Goal: Task Accomplishment & Management: Use online tool/utility

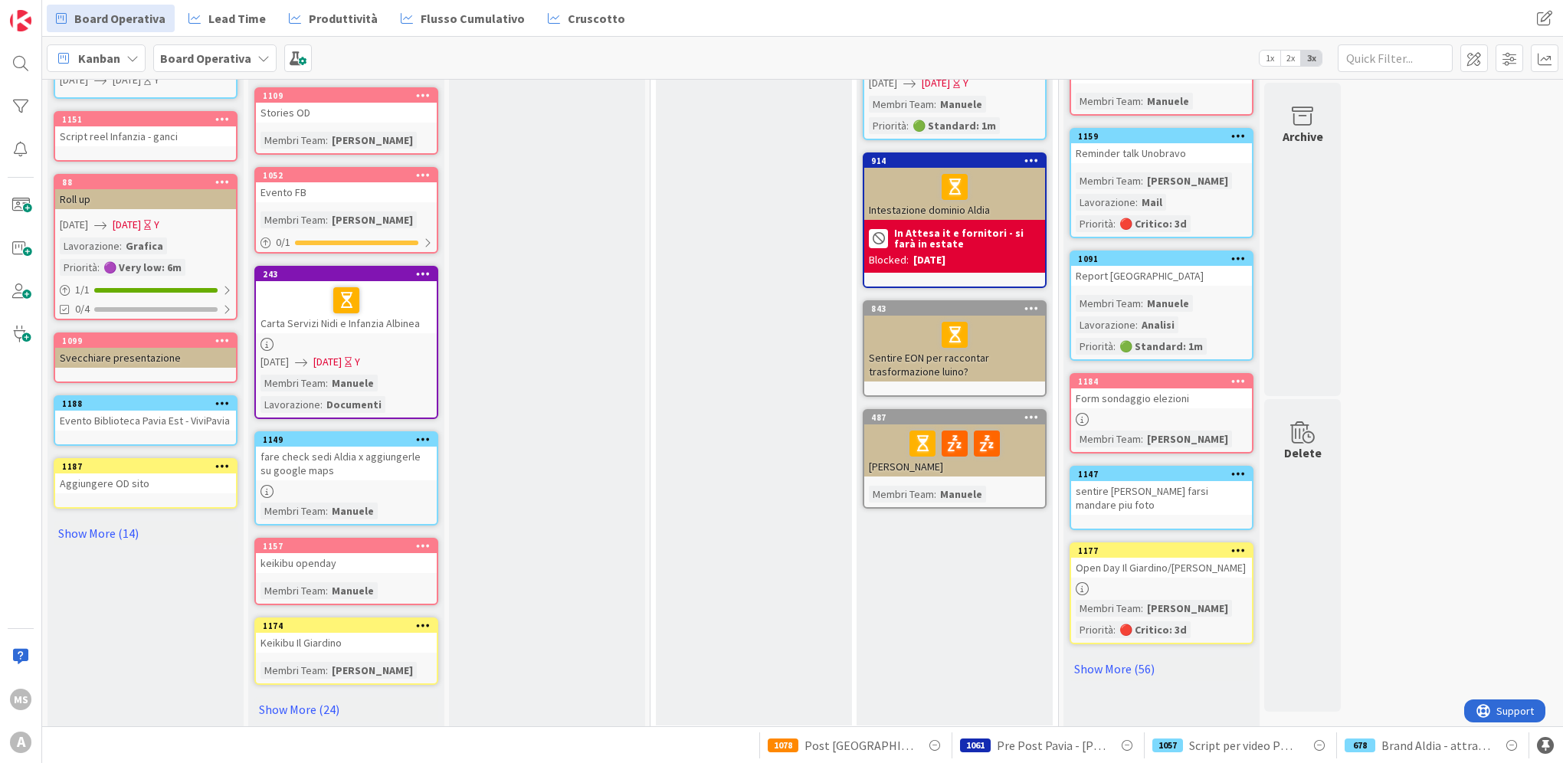
scroll to position [499, 0]
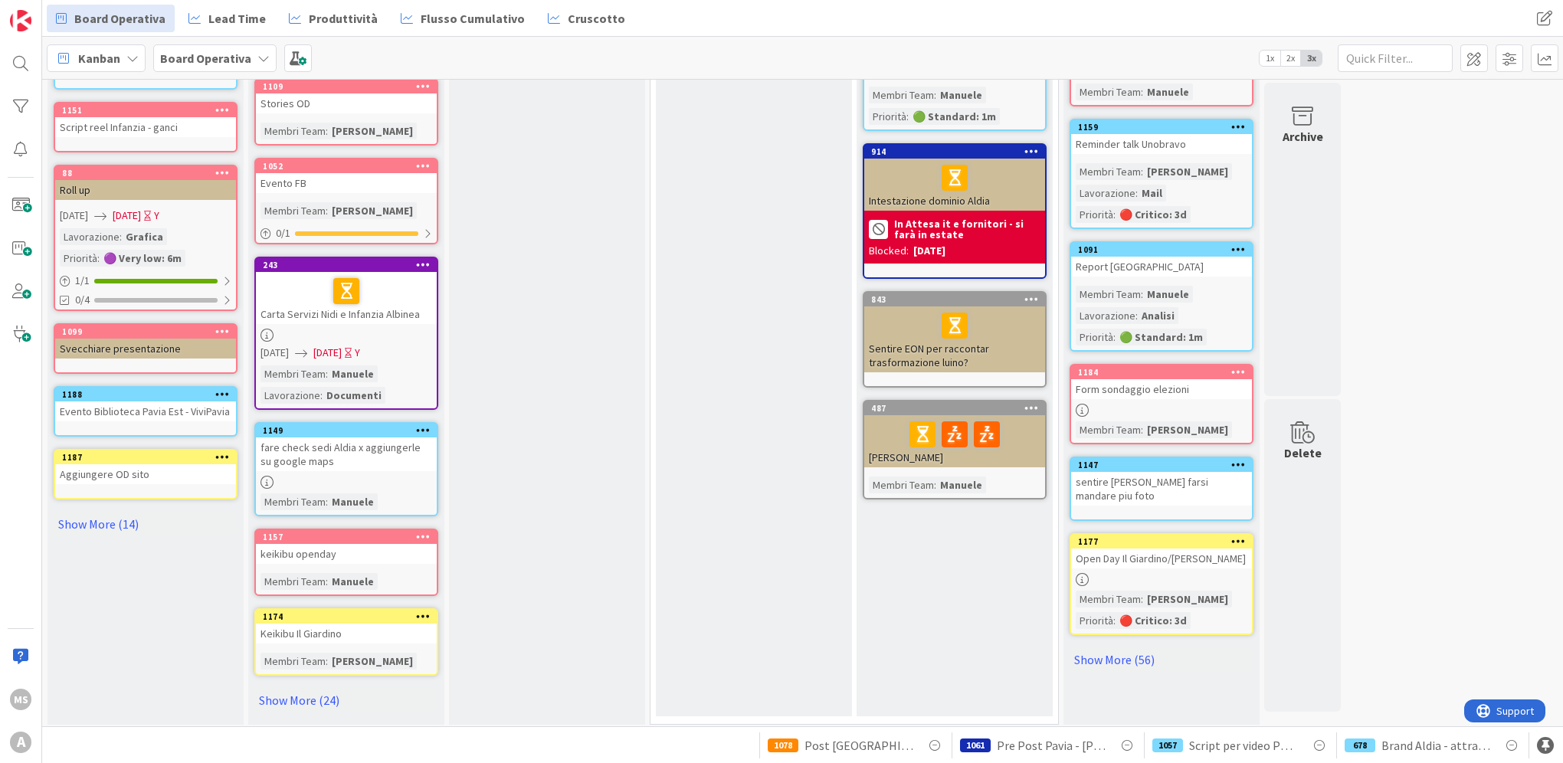
click at [322, 695] on link "Show More (24)" at bounding box center [346, 700] width 184 height 25
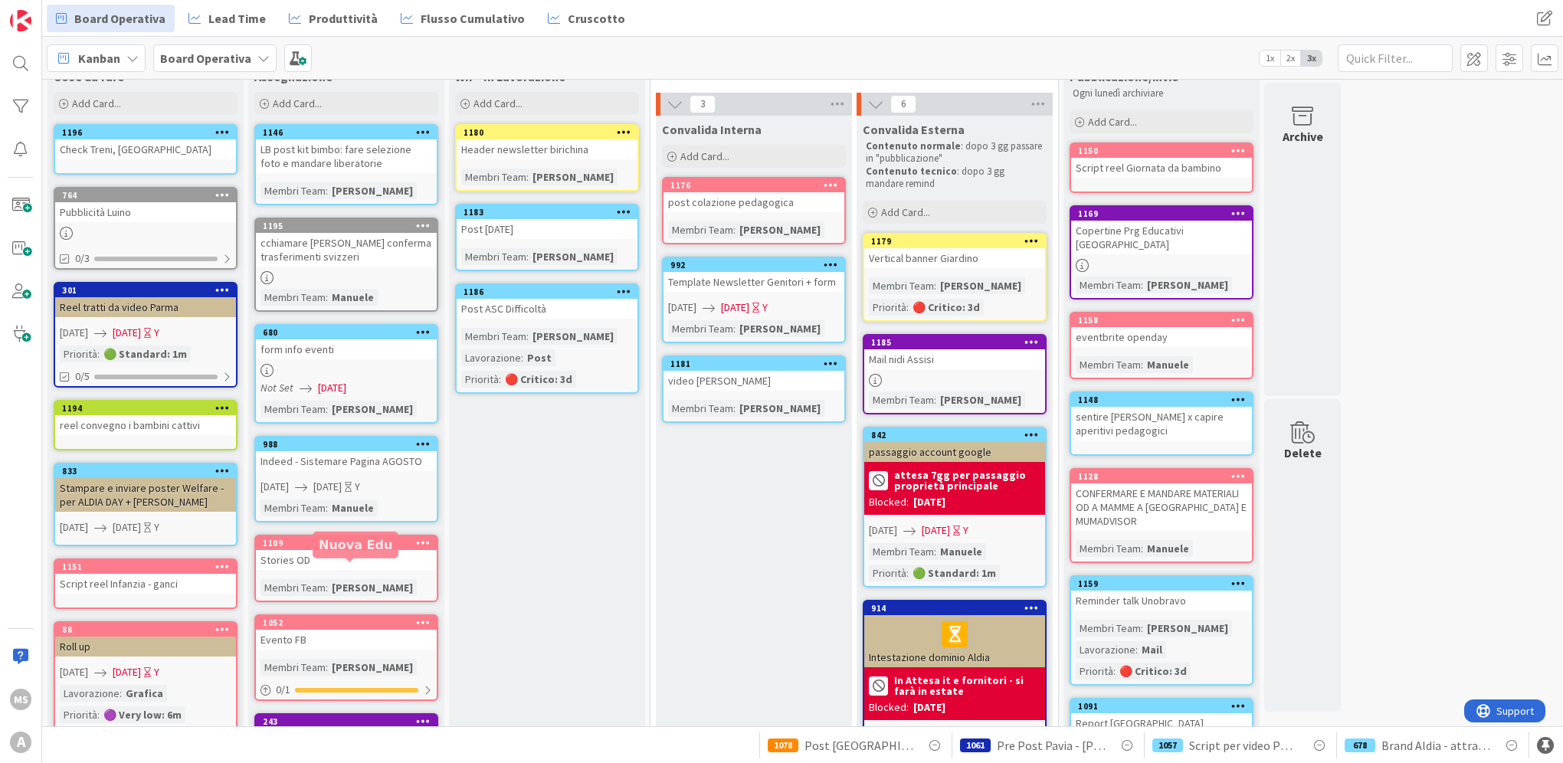
scroll to position [0, 0]
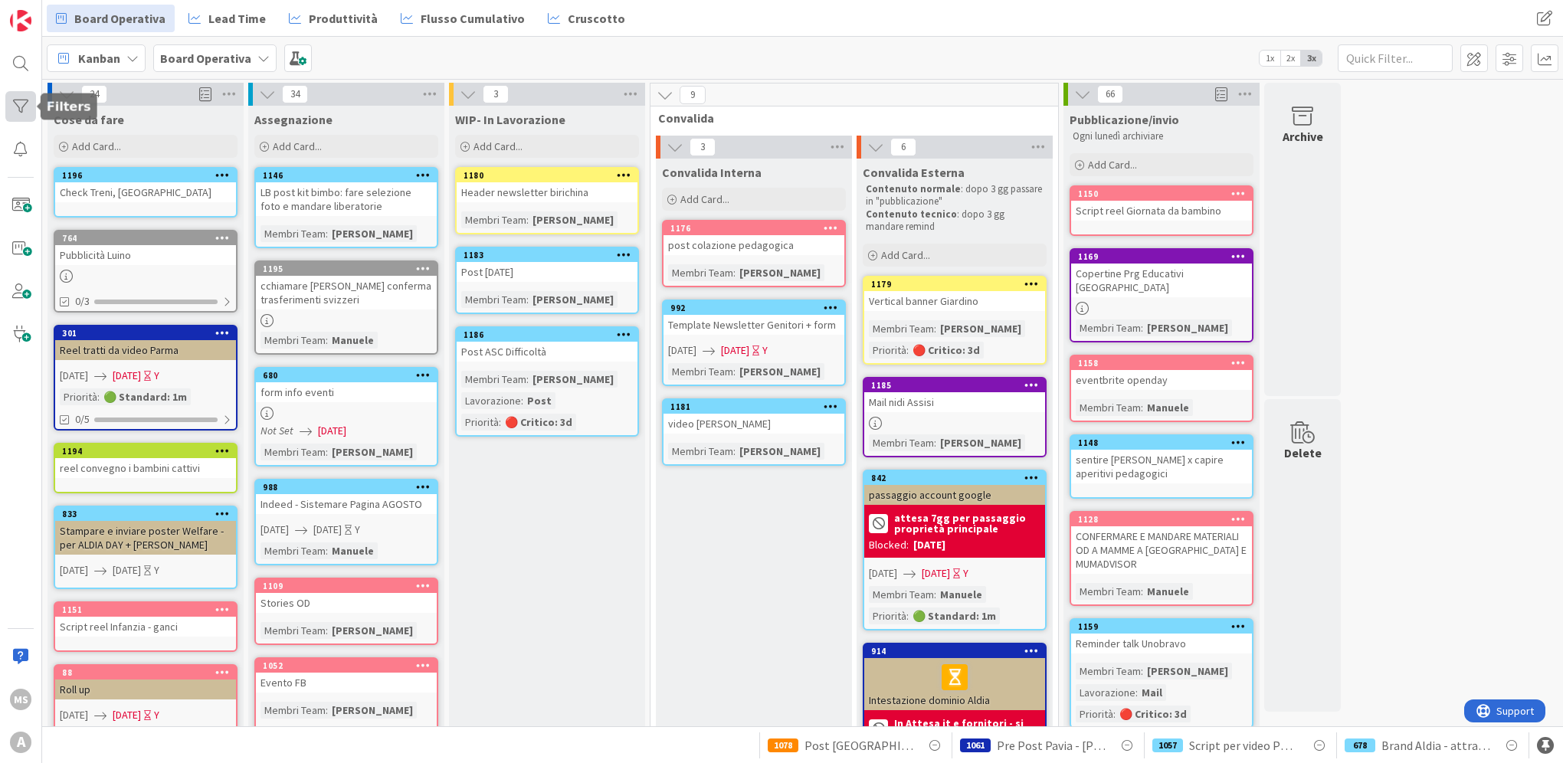
click at [25, 99] on div at bounding box center [20, 106] width 31 height 31
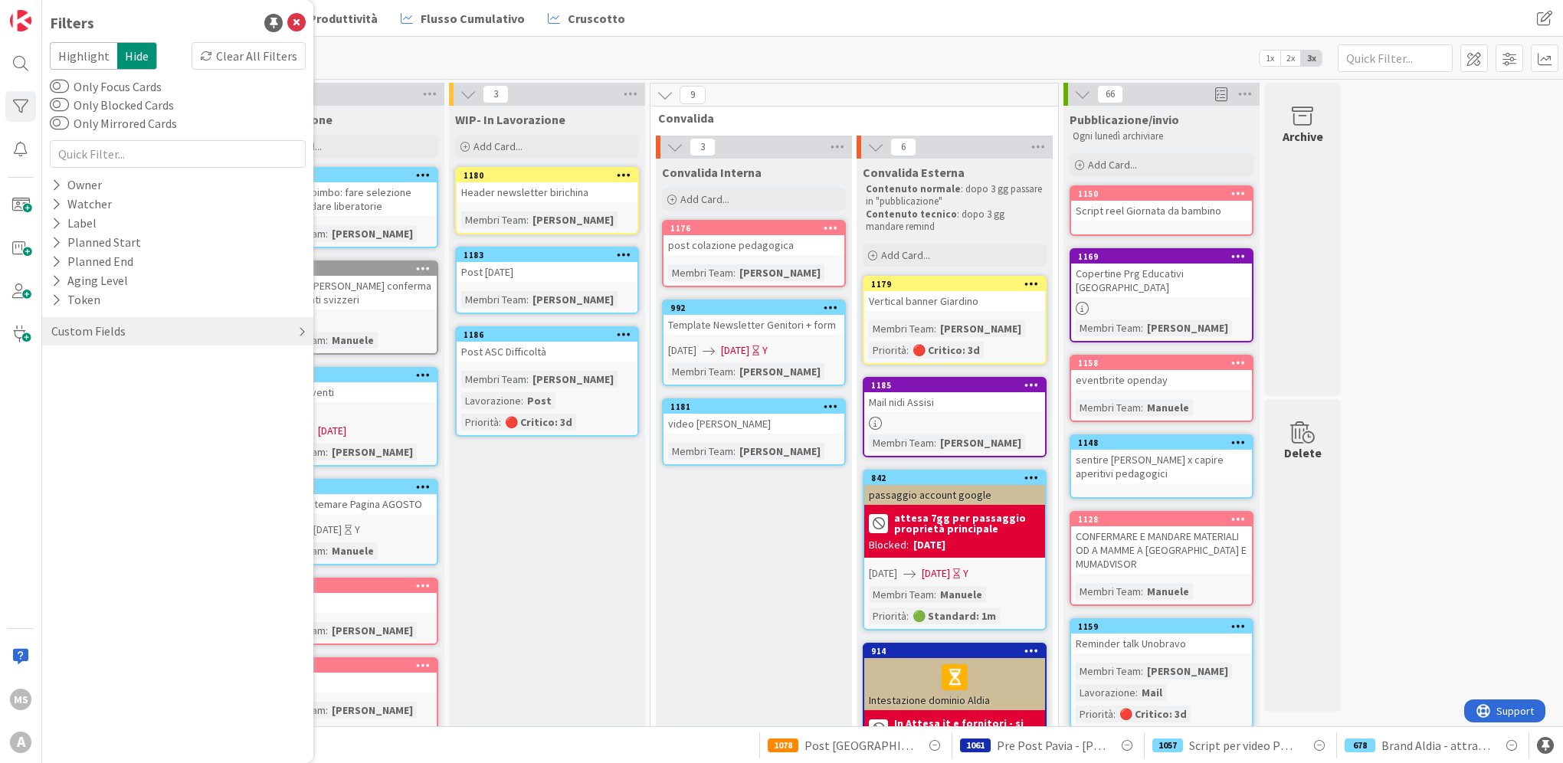
click at [202, 322] on div "Custom Fields" at bounding box center [177, 331] width 271 height 28
click at [116, 361] on button "Membri Team" at bounding box center [96, 362] width 92 height 19
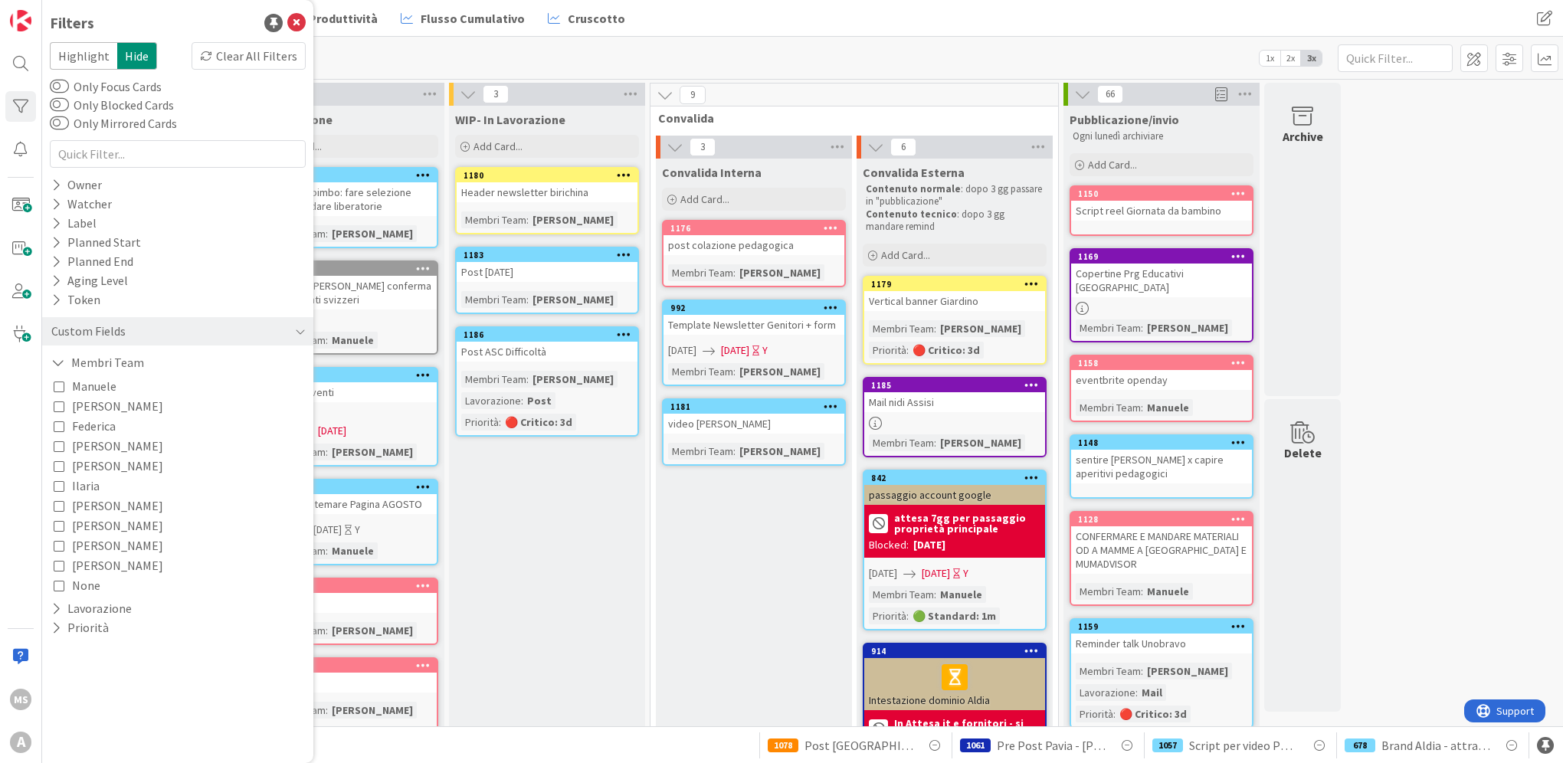
click at [89, 451] on span "[PERSON_NAME]" at bounding box center [117, 446] width 91 height 20
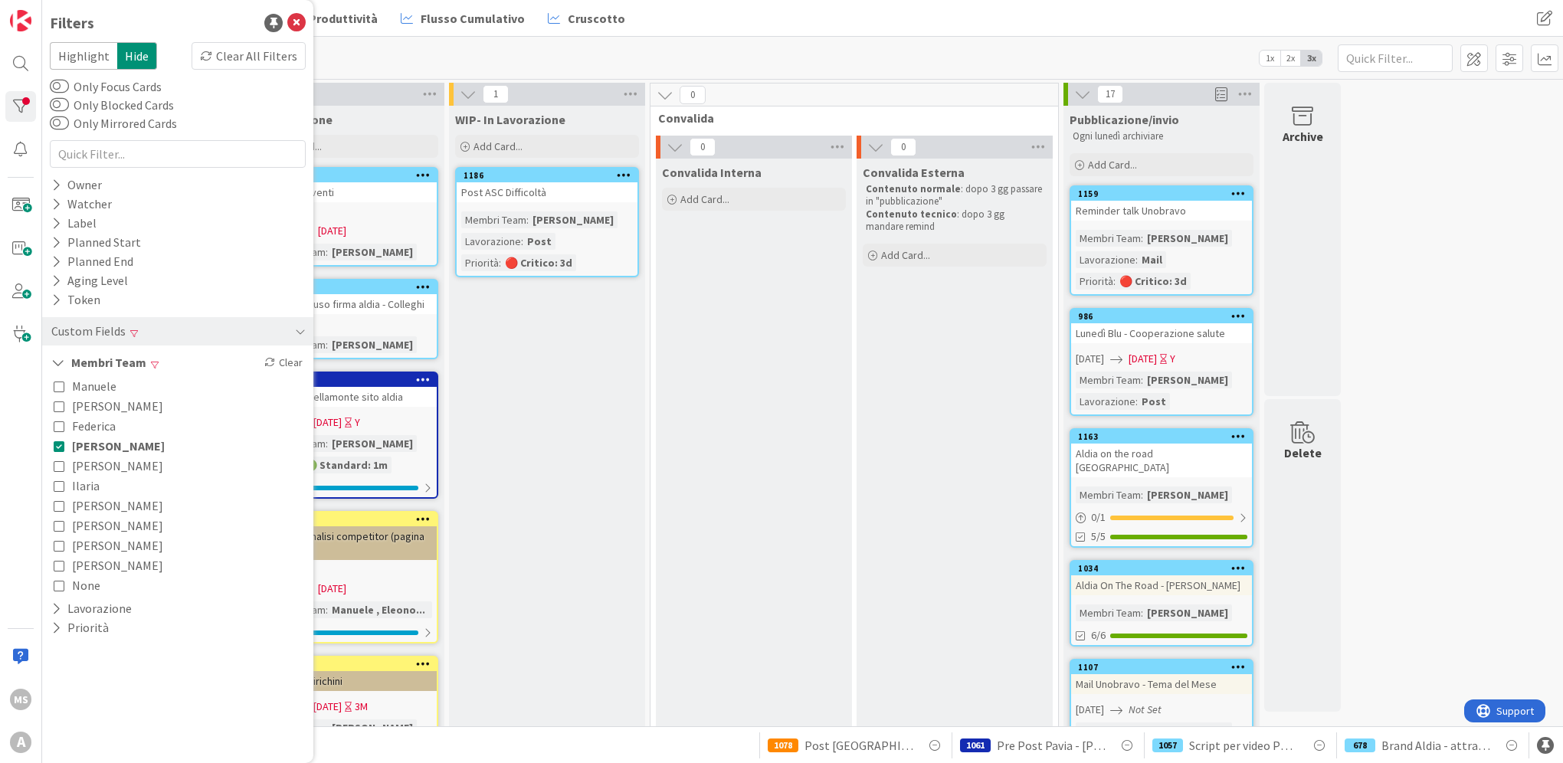
click at [688, 502] on div "Convalida Interna Add Card..." at bounding box center [754, 756] width 196 height 1195
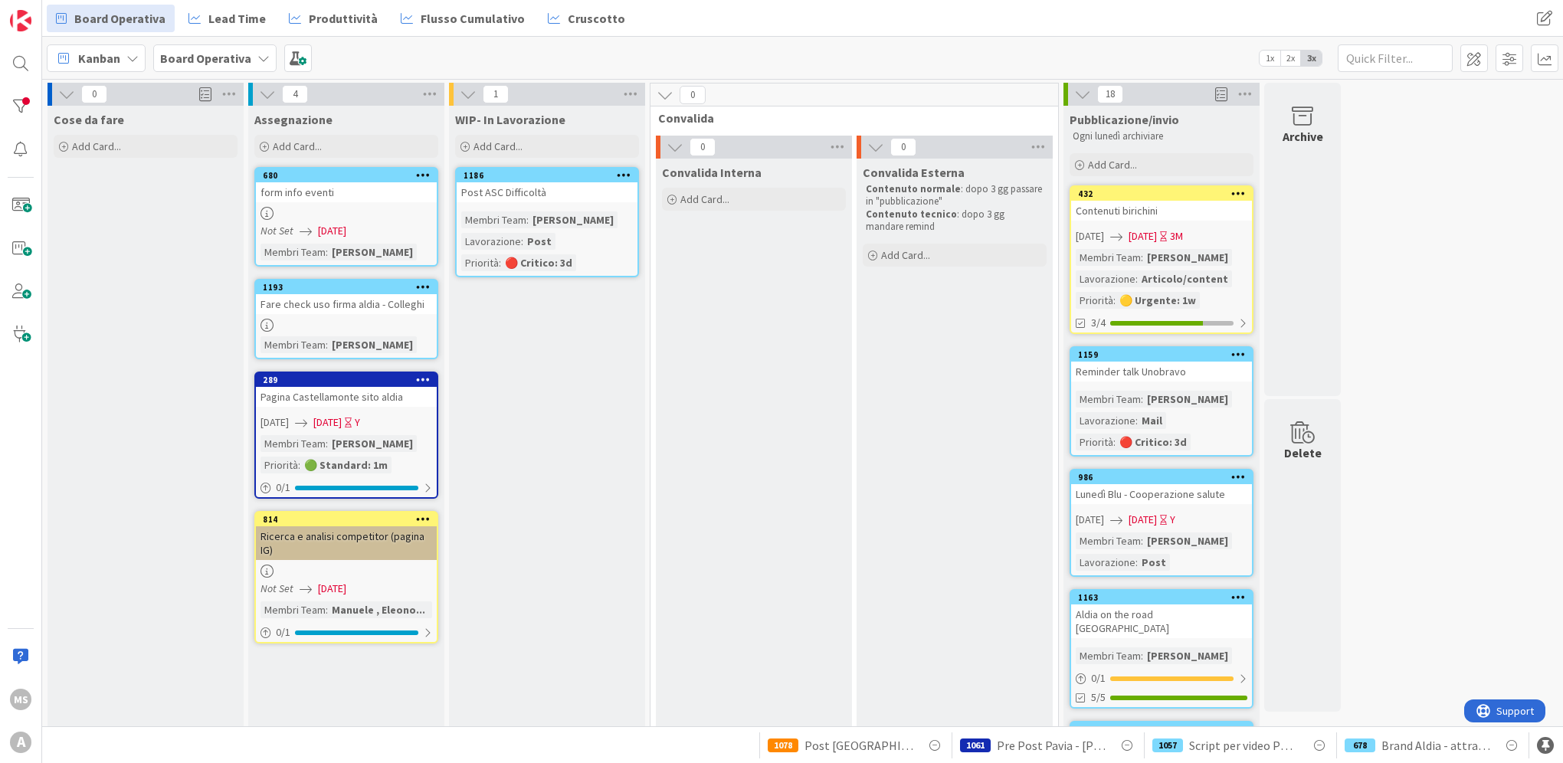
click at [260, 325] on icon at bounding box center [266, 325] width 13 height 13
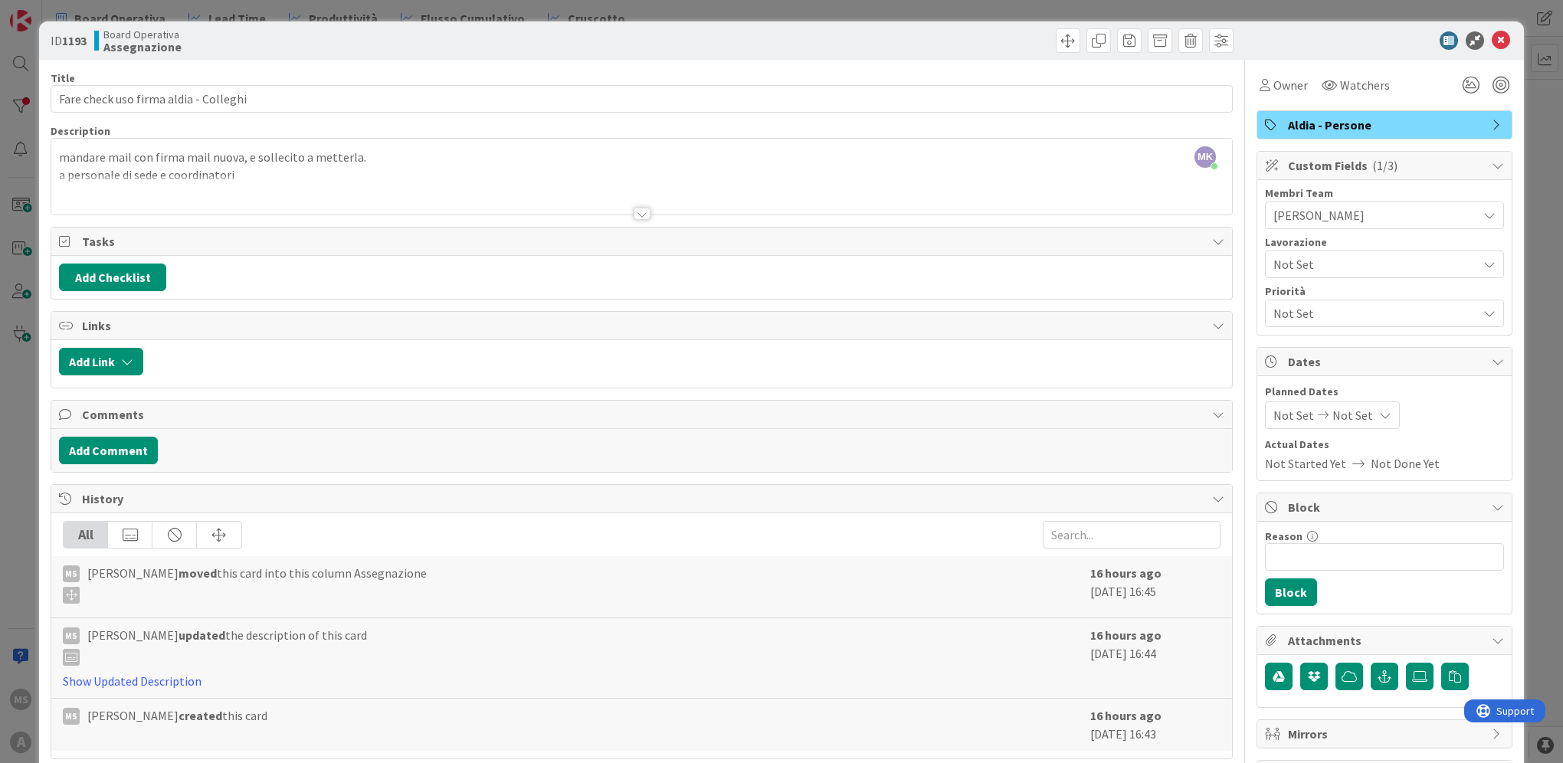
click at [11, 398] on div "ID 1193 Board Operativa Assegnazione Title 37 / 128 Fare check uso firma aldia …" at bounding box center [781, 381] width 1563 height 763
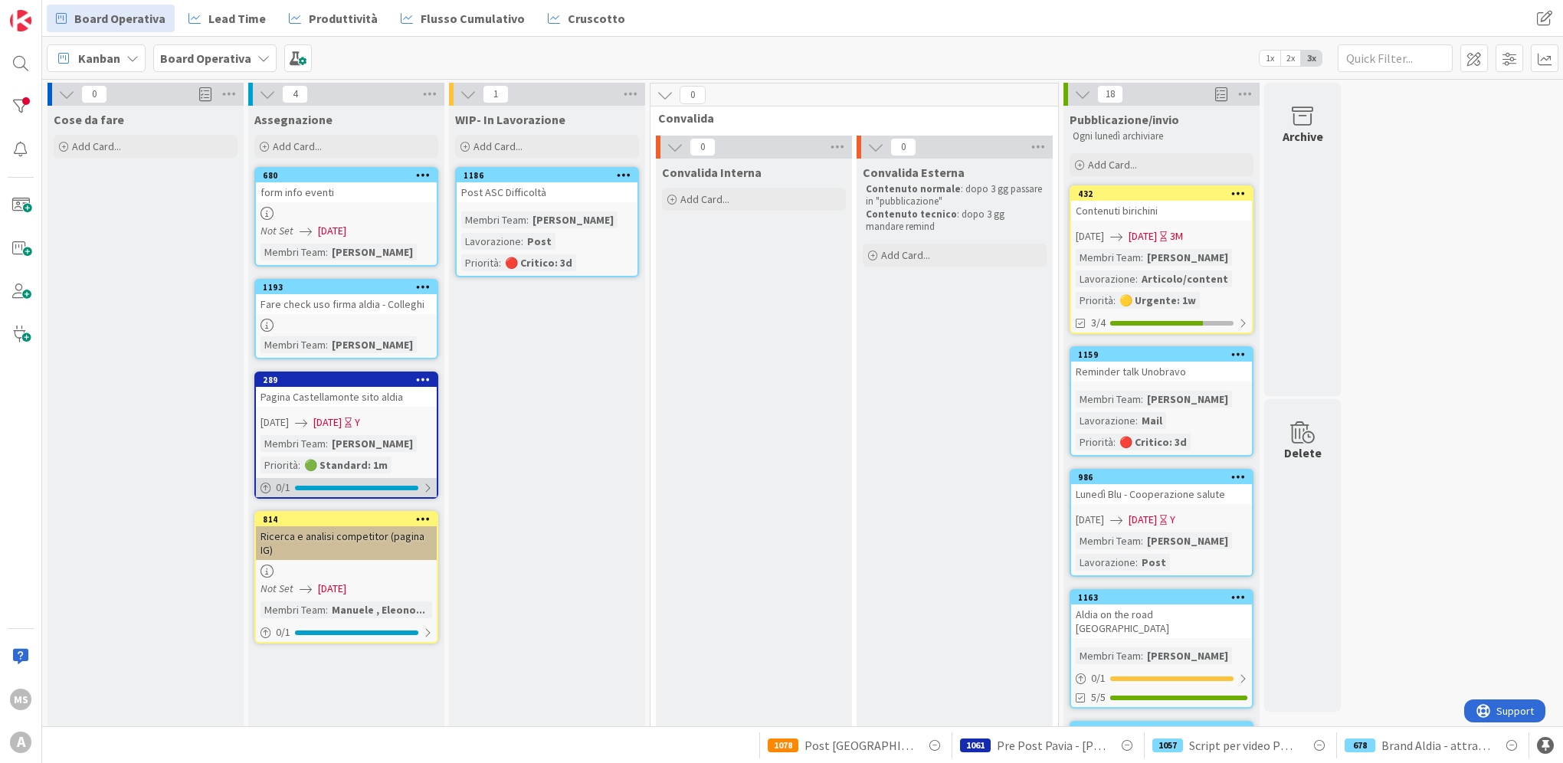
click at [300, 486] on div at bounding box center [356, 488] width 123 height 5
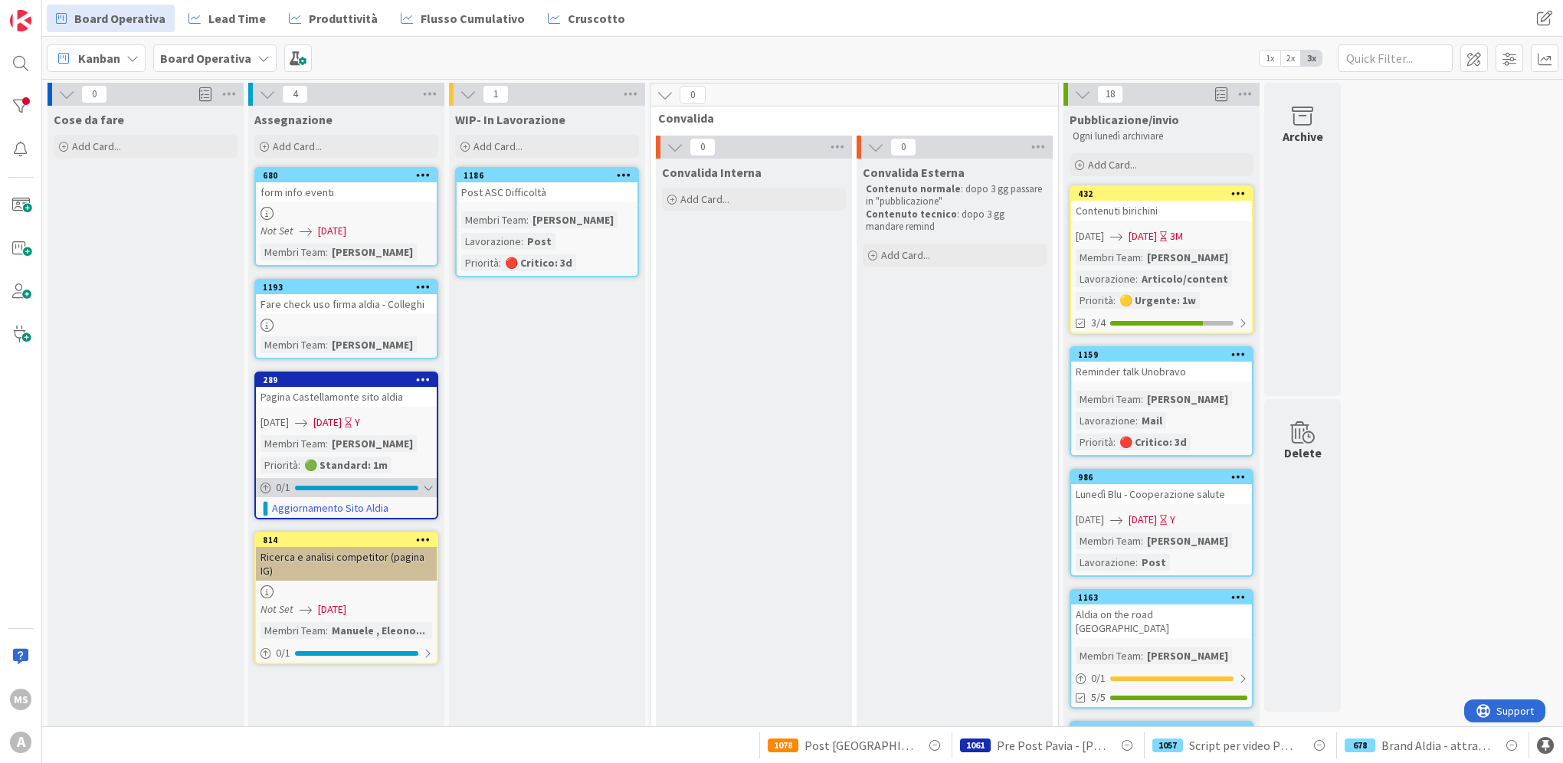
click at [300, 486] on div at bounding box center [356, 488] width 123 height 5
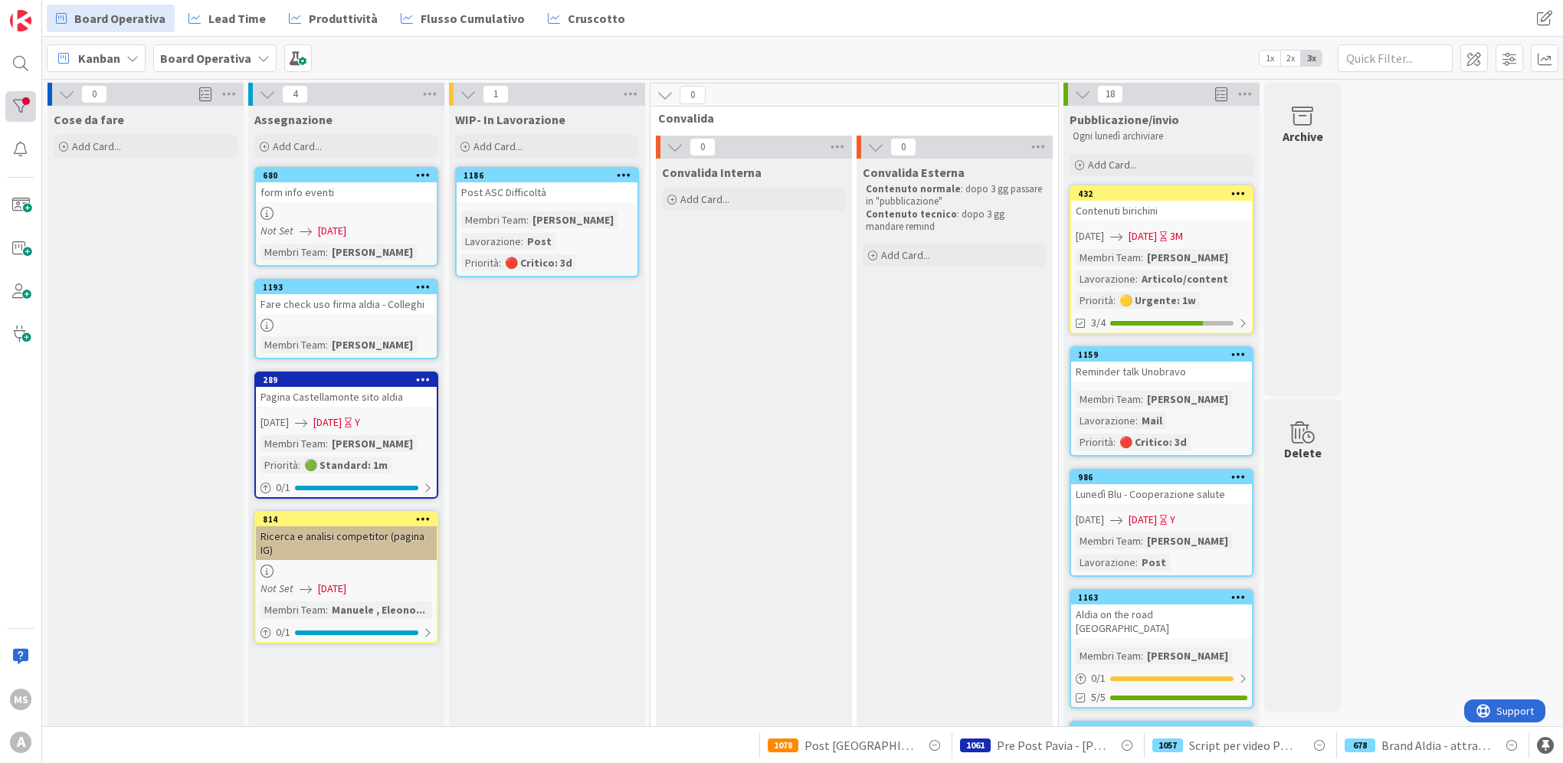
click at [32, 106] on div at bounding box center [20, 106] width 31 height 31
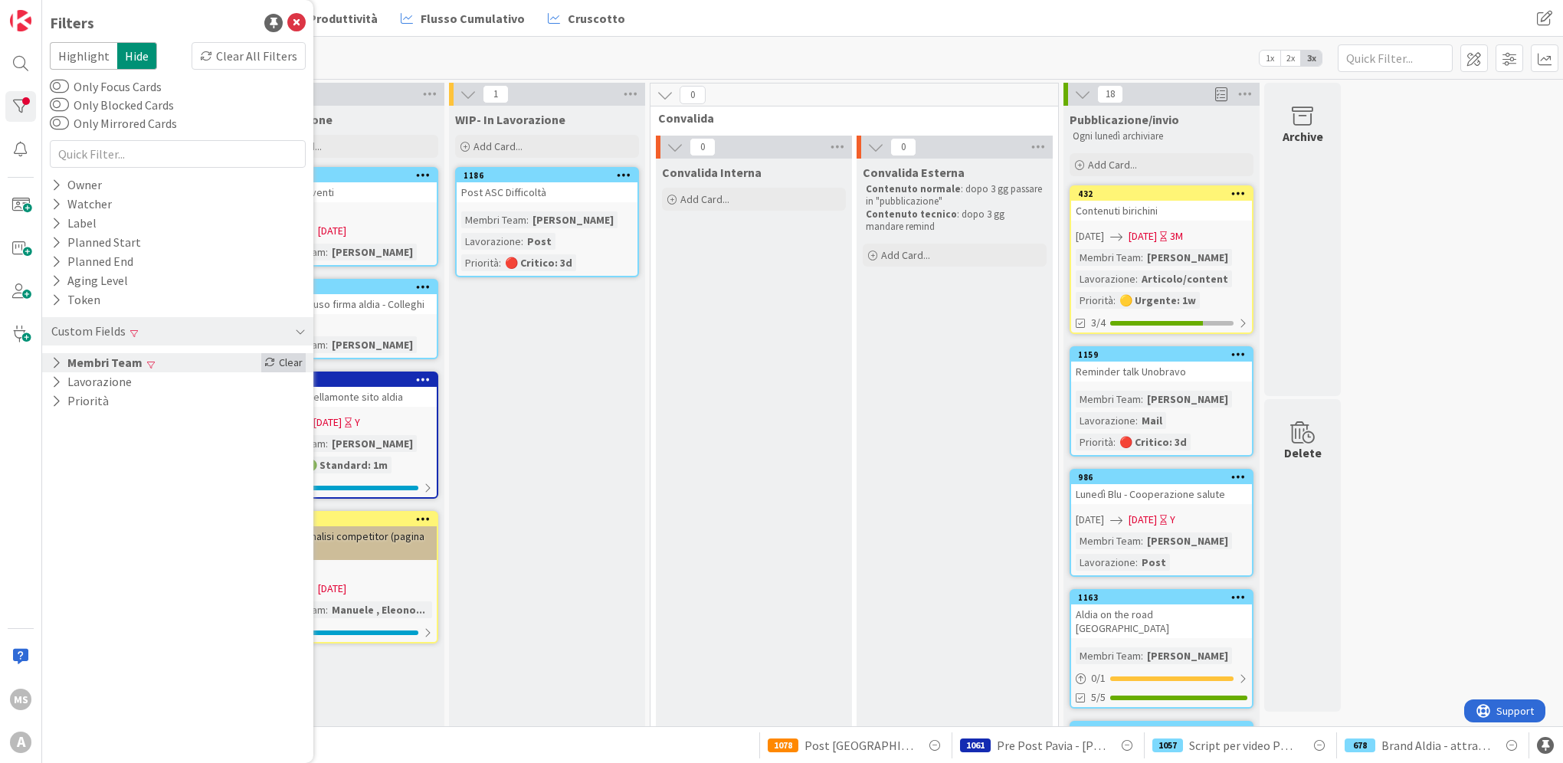
click at [276, 363] on div "Clear" at bounding box center [283, 362] width 44 height 19
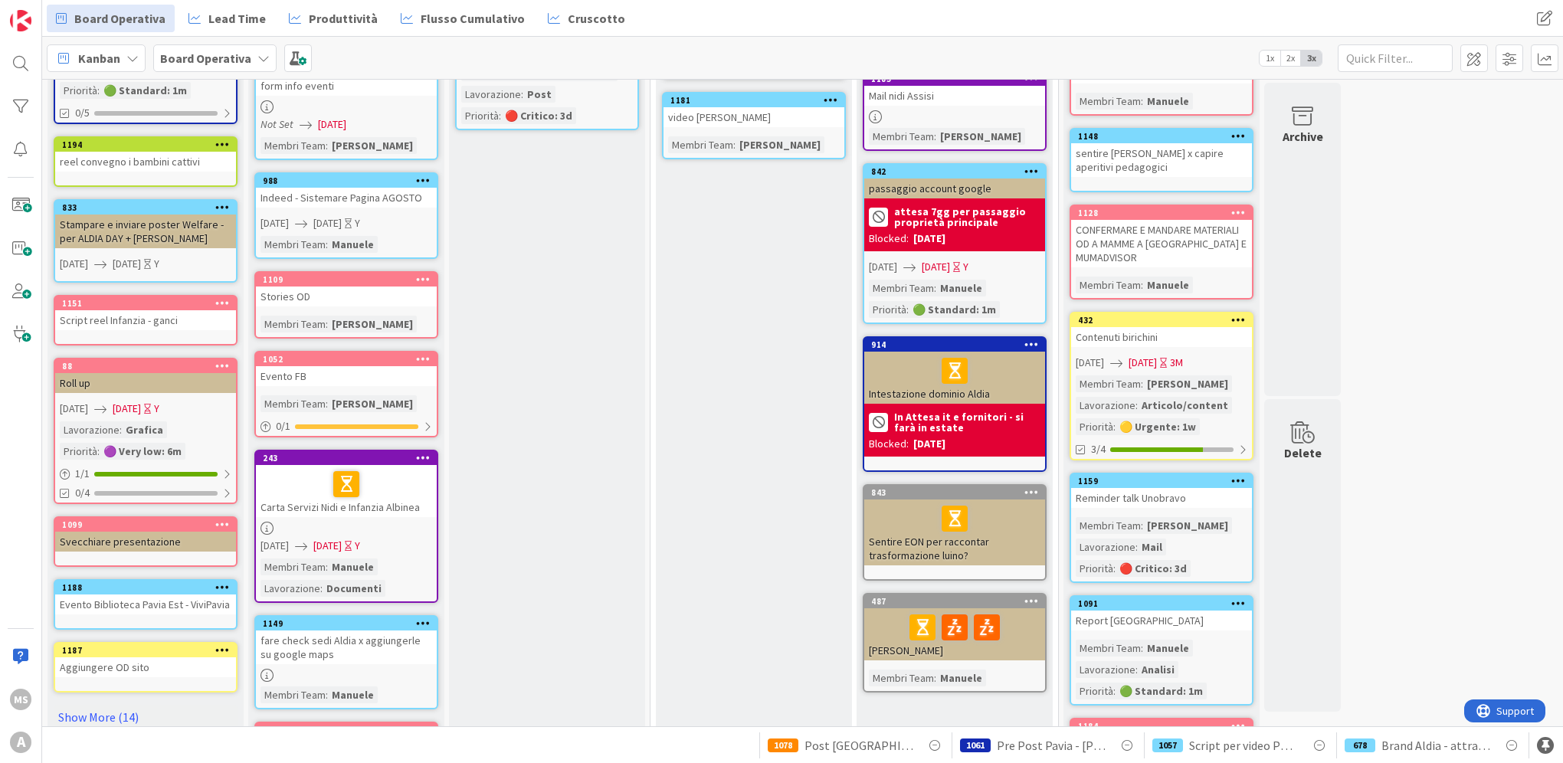
scroll to position [383, 0]
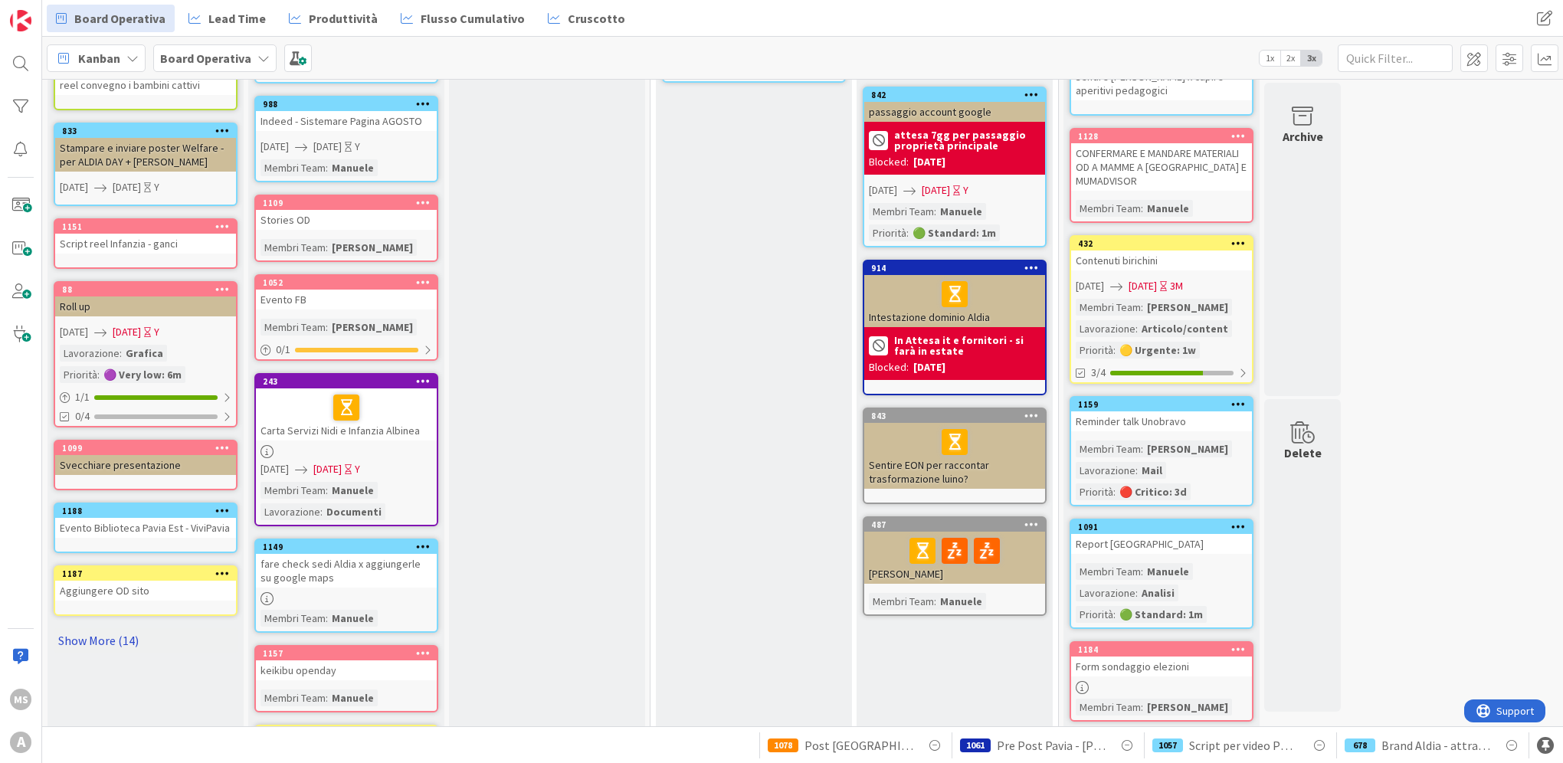
click at [120, 633] on link "Show More (14)" at bounding box center [146, 640] width 184 height 25
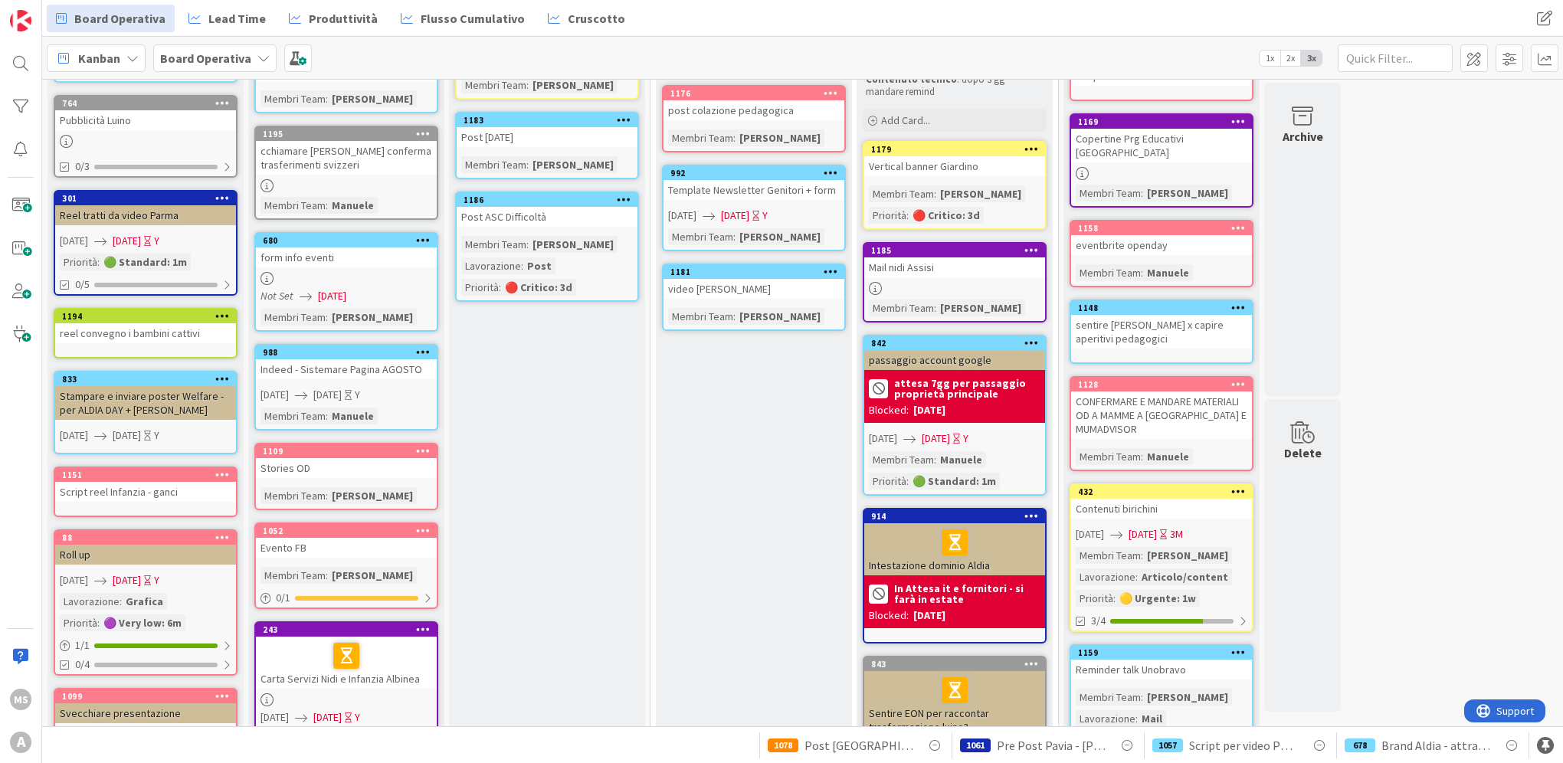
scroll to position [0, 0]
